Goal: Information Seeking & Learning: Learn about a topic

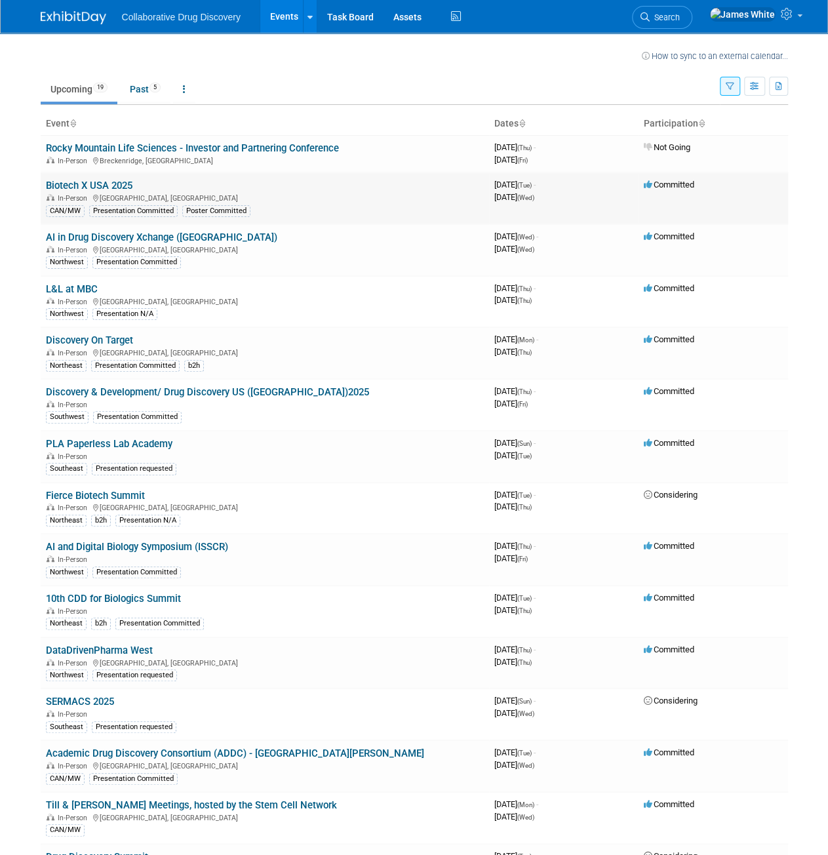
click at [97, 184] on link "Biotech X USA 2025" at bounding box center [89, 186] width 87 height 12
click at [66, 286] on link "L&L at MBC" at bounding box center [72, 289] width 52 height 12
click at [108, 338] on link "Discovery On Target" at bounding box center [89, 340] width 87 height 12
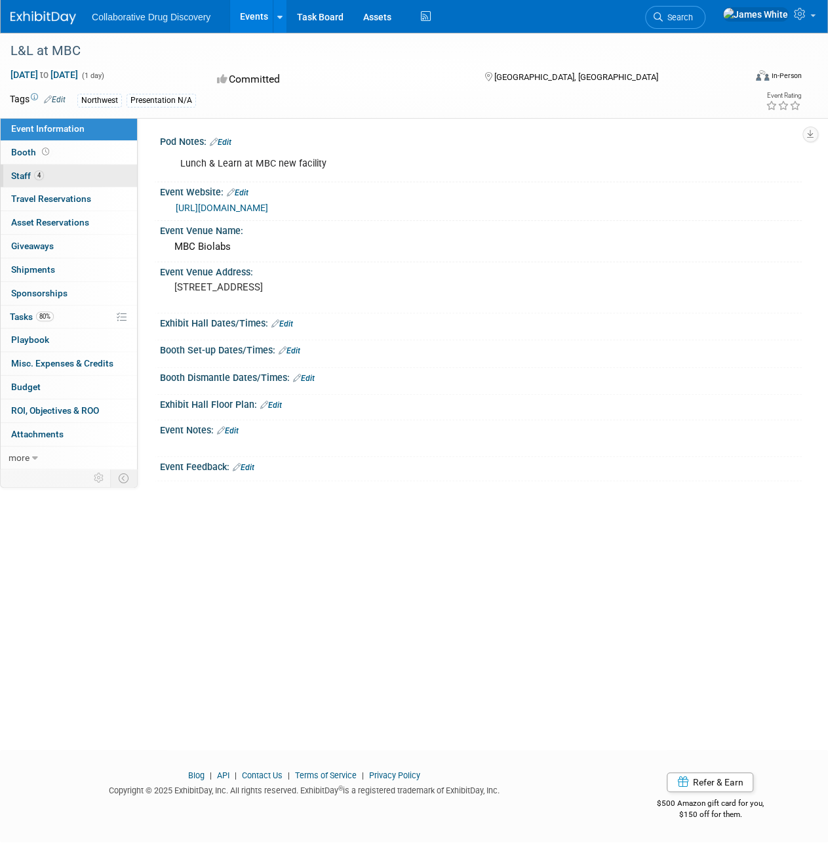
click at [71, 175] on link "4 Staff 4" at bounding box center [69, 176] width 136 height 23
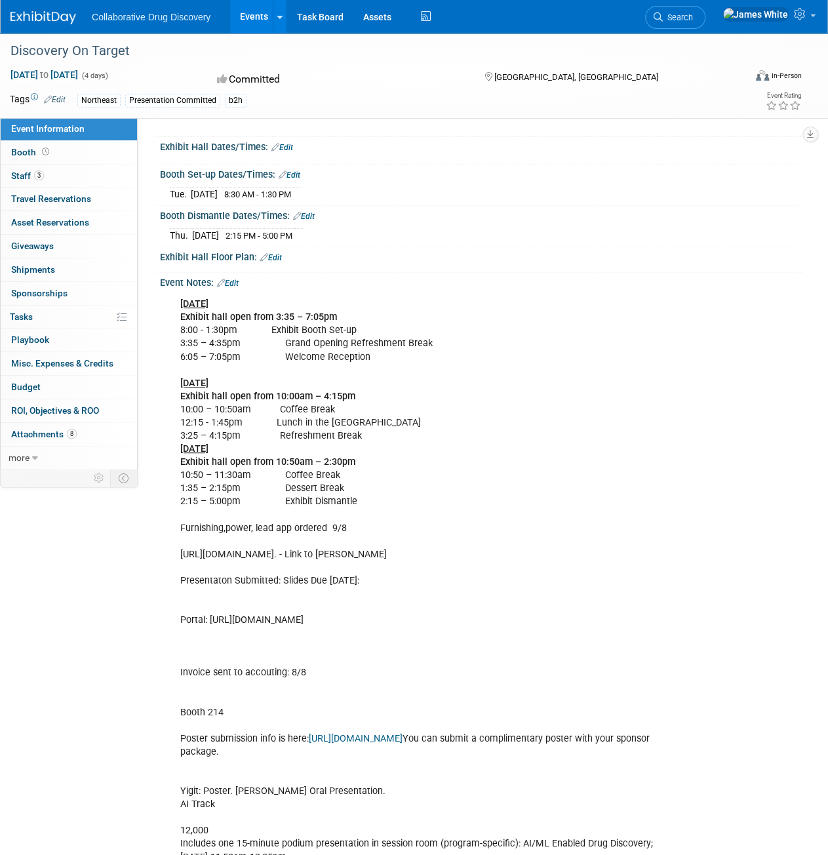
scroll to position [167, 0]
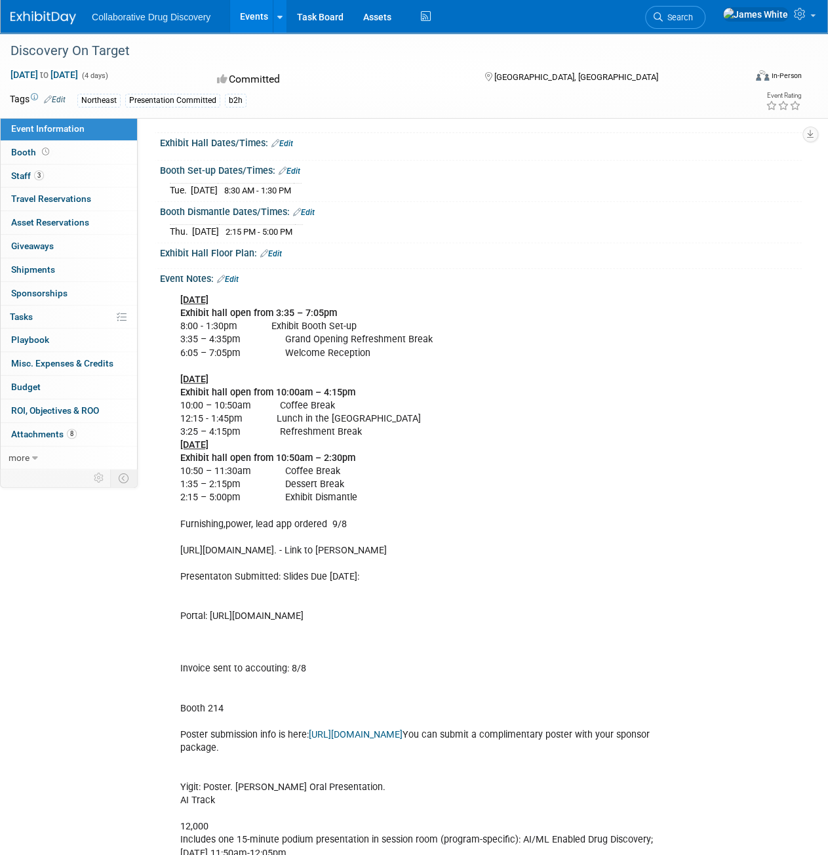
click at [296, 546] on div "[DATE] Exhibit hall open from 3:35 – 7:05pm 8:00 - 1:30pm Exhibit Booth Set-up …" at bounding box center [423, 622] width 504 height 671
drag, startPoint x: 179, startPoint y: 547, endPoint x: 480, endPoint y: 552, distance: 301.0
click at [480, 552] on div "[DATE] Exhibit hall open from 3:35 – 7:05pm 8:00 - 1:30pm Exhibit Booth Set-up …" at bounding box center [423, 622] width 504 height 671
copy div "[URL][DOMAIN_NAME]."
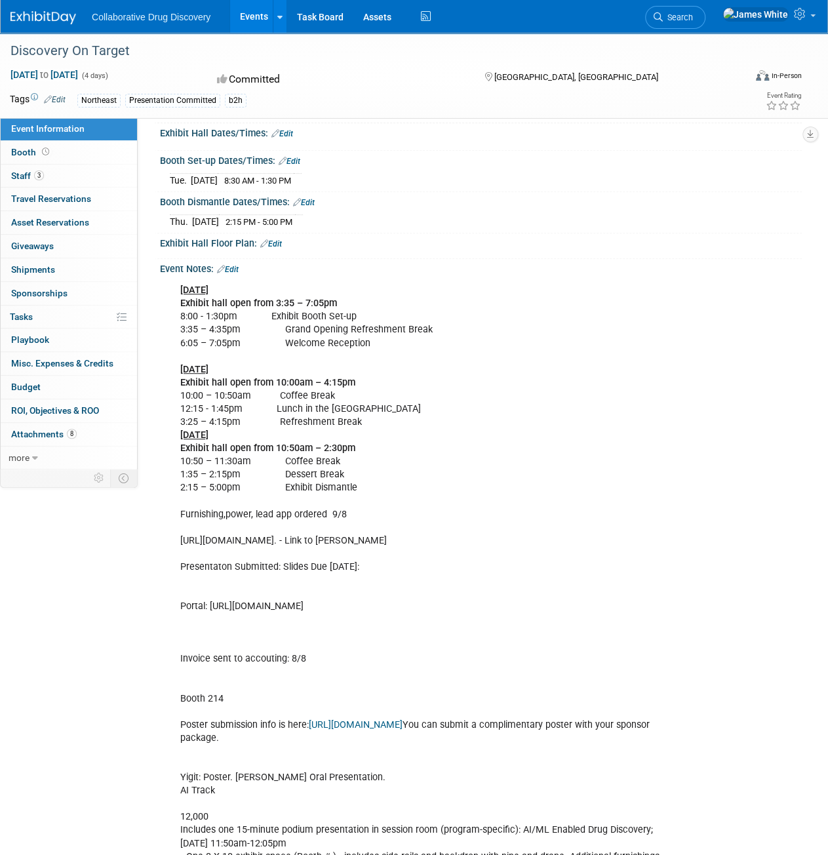
scroll to position [131, 0]
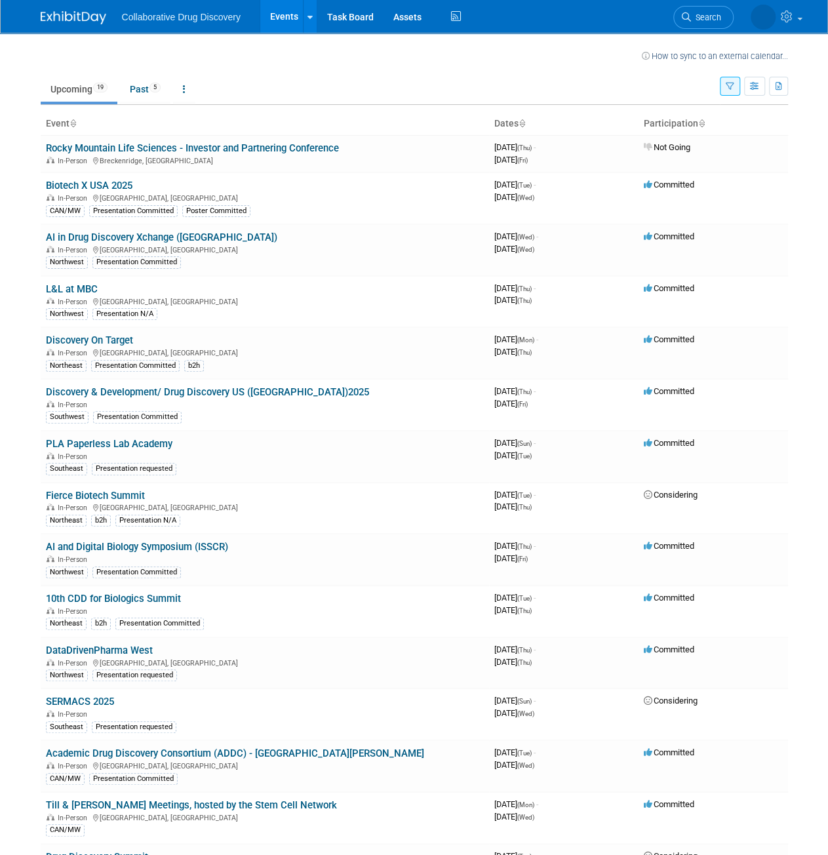
scroll to position [22, 0]
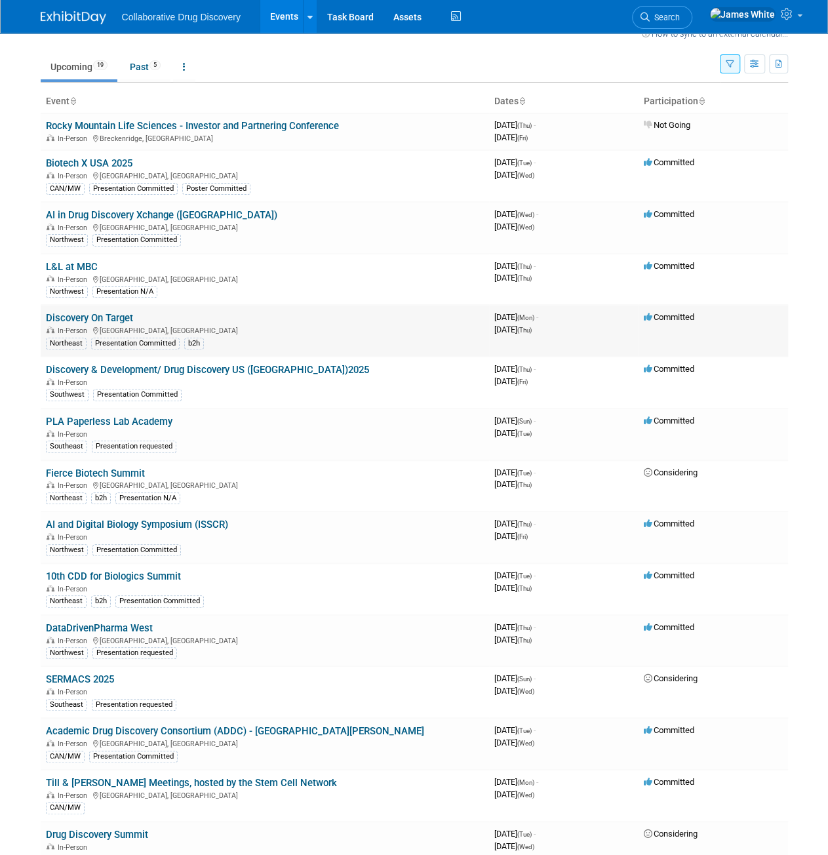
click at [76, 317] on link "Discovery On Target" at bounding box center [89, 318] width 87 height 12
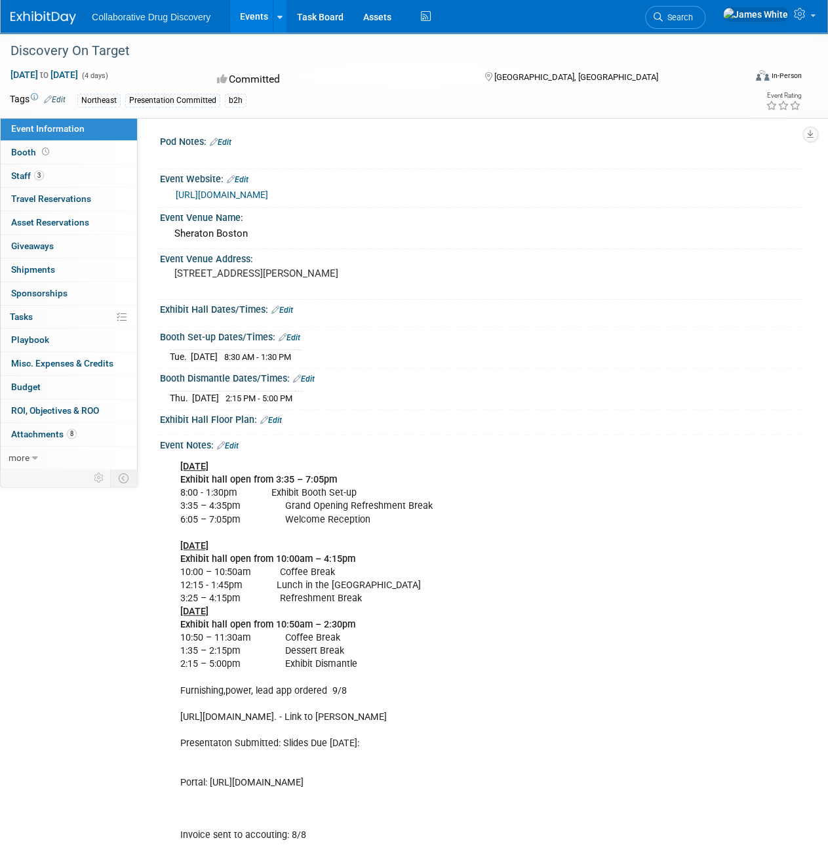
click at [268, 192] on link "[URL][DOMAIN_NAME]" at bounding box center [222, 194] width 92 height 10
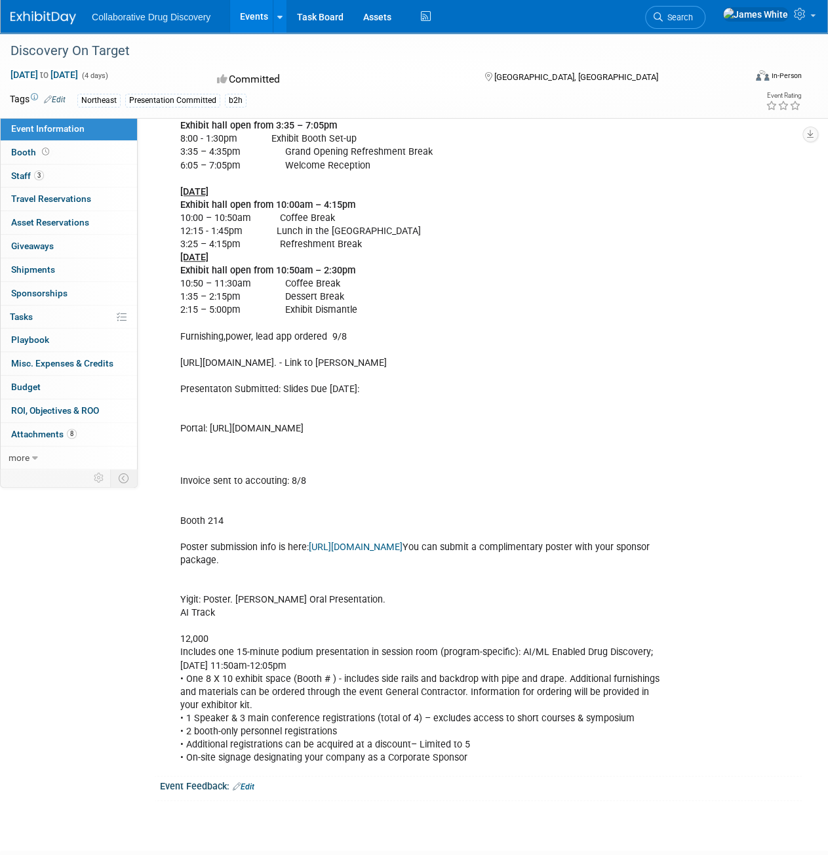
scroll to position [185, 0]
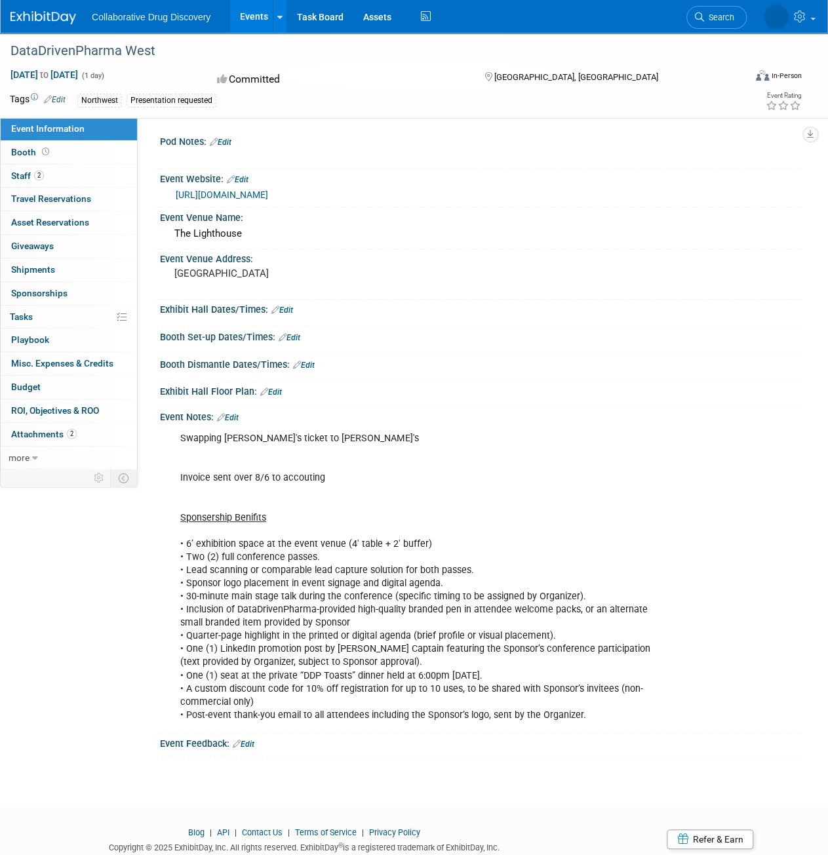
click at [268, 195] on link "https://www.datadrivenpharma.com/ddp-west" at bounding box center [222, 194] width 92 height 10
